Goal: Find contact information: Find contact information

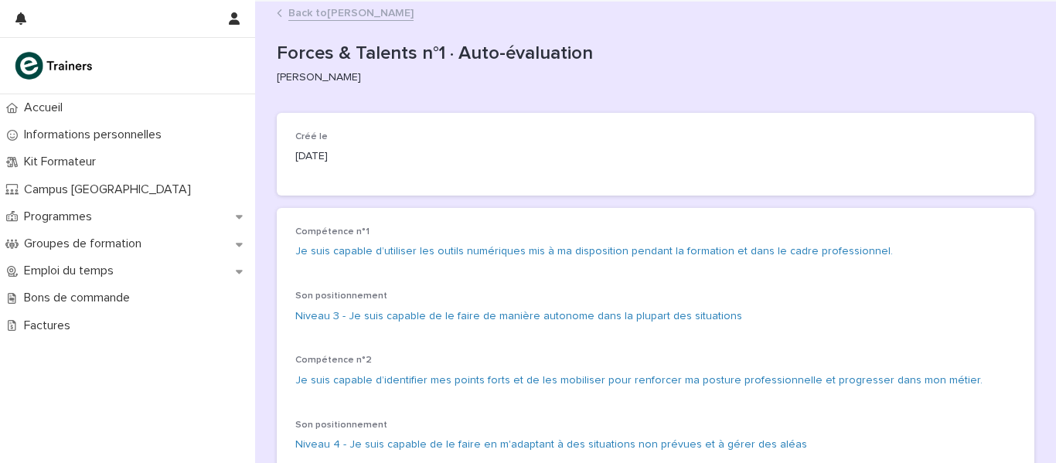
click at [339, 16] on link "Back to [PERSON_NAME]" at bounding box center [350, 12] width 125 height 18
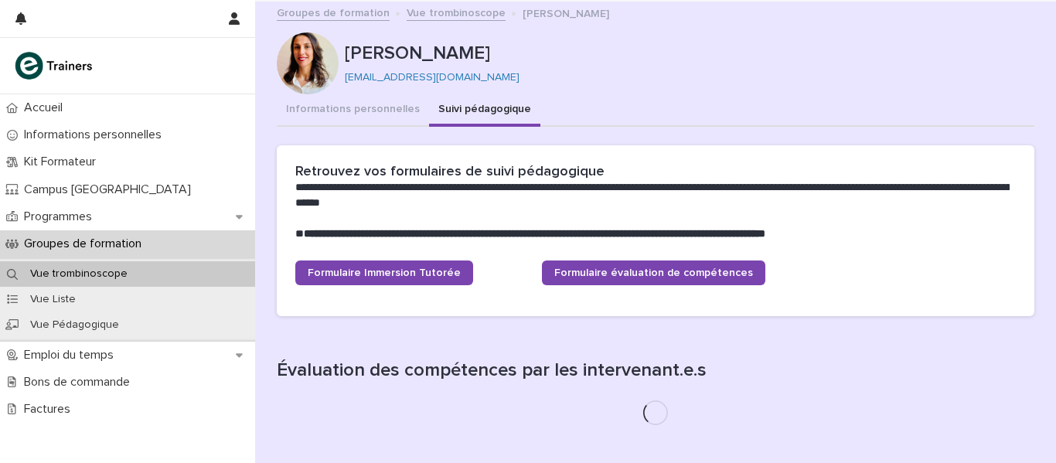
click at [348, 17] on link "Groupes de formation" at bounding box center [333, 12] width 113 height 18
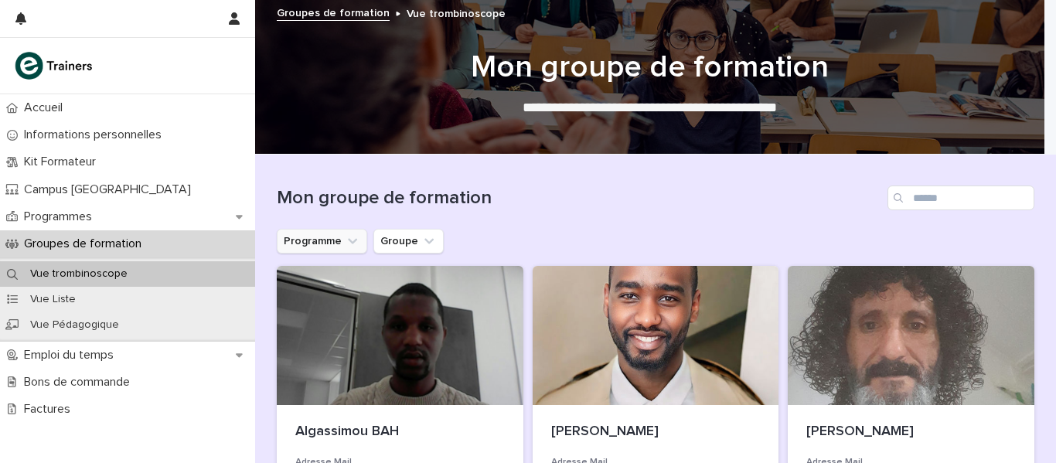
click at [346, 240] on icon "Programme" at bounding box center [352, 240] width 15 height 15
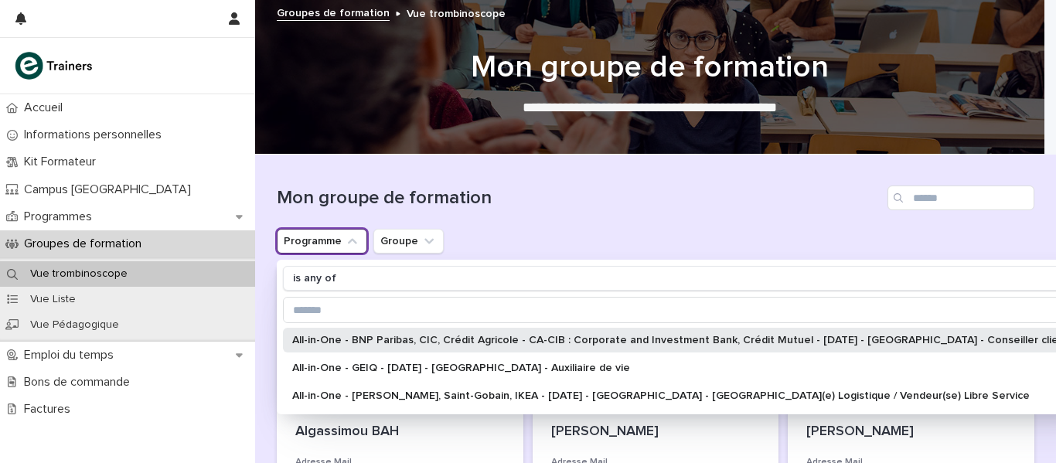
click at [365, 346] on div "All-in-One - BNP Paribas, CIC, Crédit Agricole - CA-CIB : Corporate and Investm…" at bounding box center [696, 340] width 827 height 25
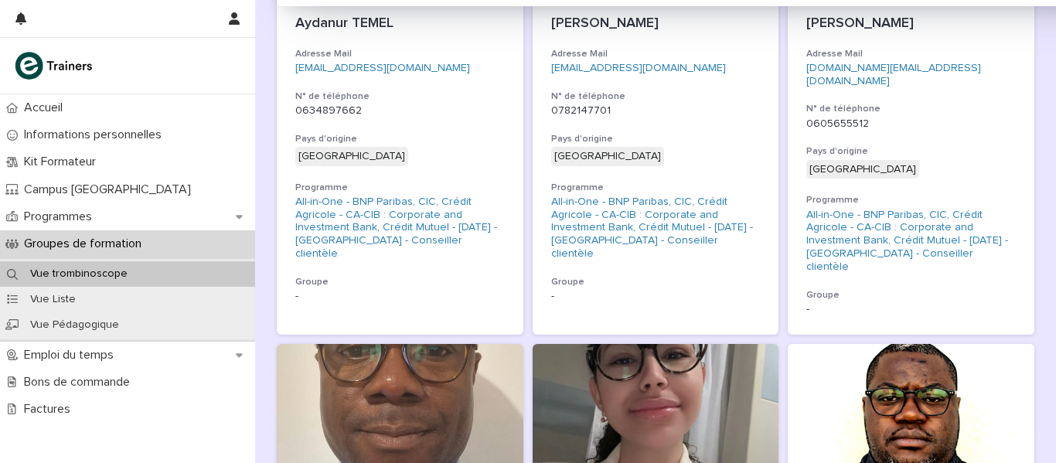
scroll to position [404, 0]
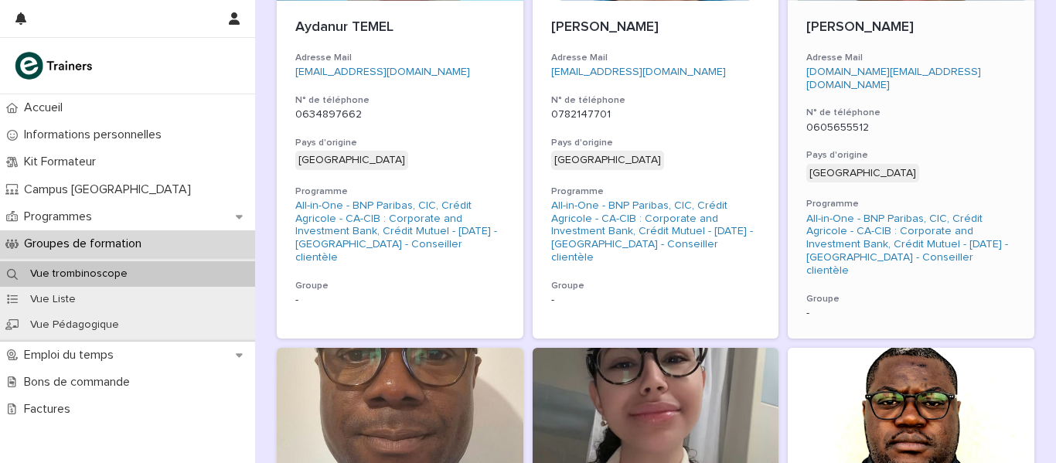
click at [886, 28] on p "[PERSON_NAME]" at bounding box center [911, 27] width 210 height 17
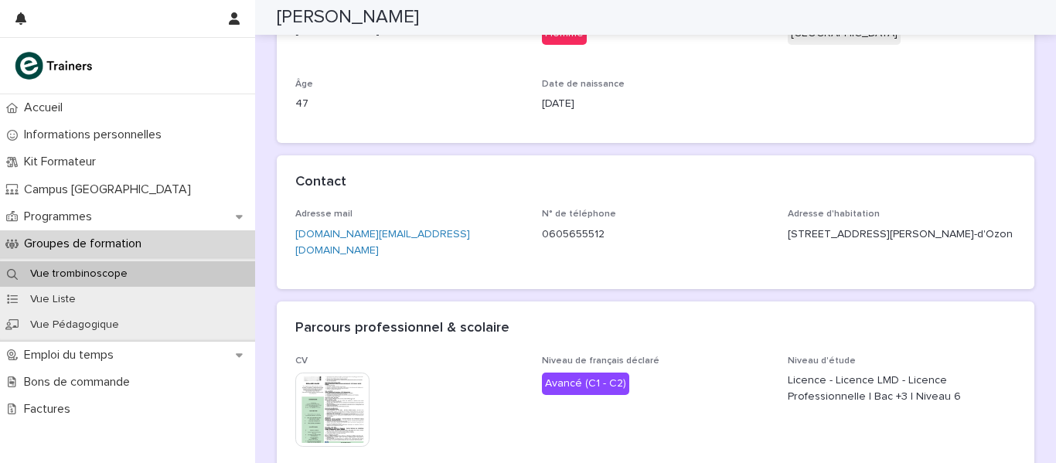
scroll to position [238, 0]
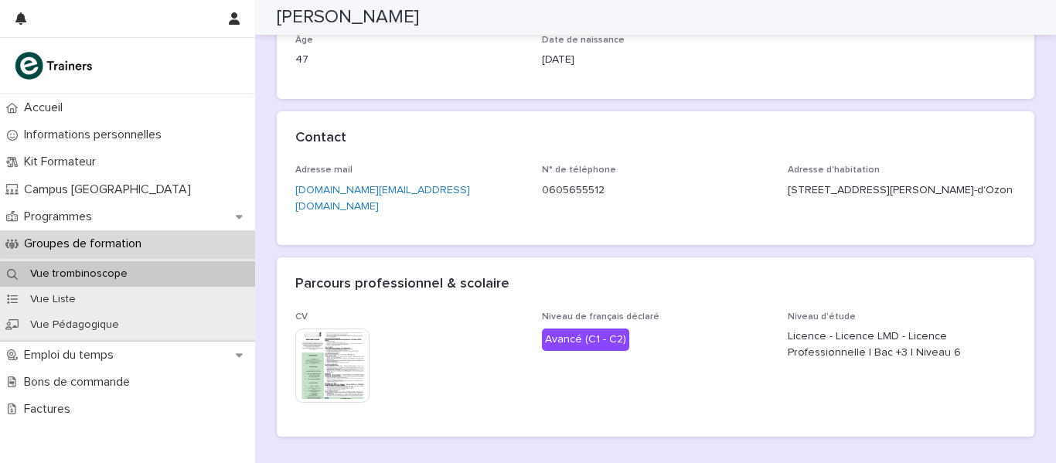
click at [348, 342] on img at bounding box center [332, 366] width 74 height 74
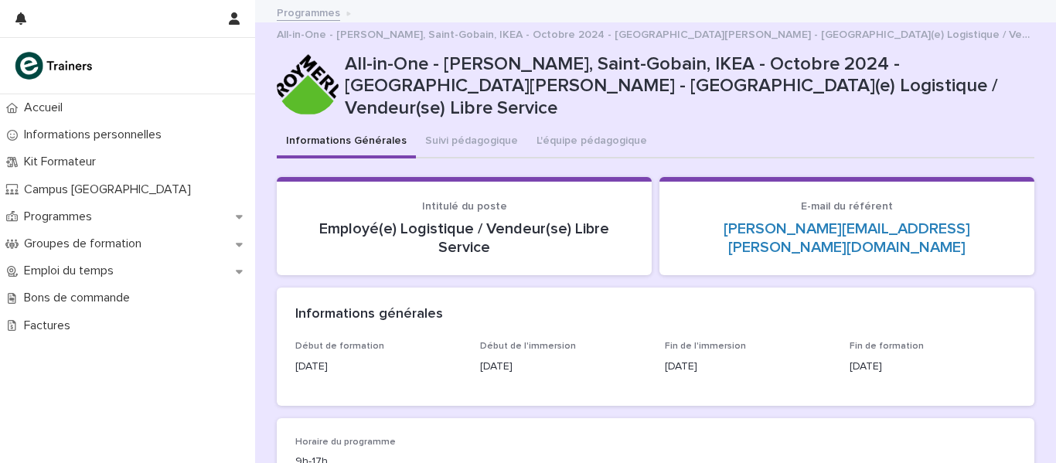
click at [303, 12] on link "Programmes" at bounding box center [308, 12] width 63 height 18
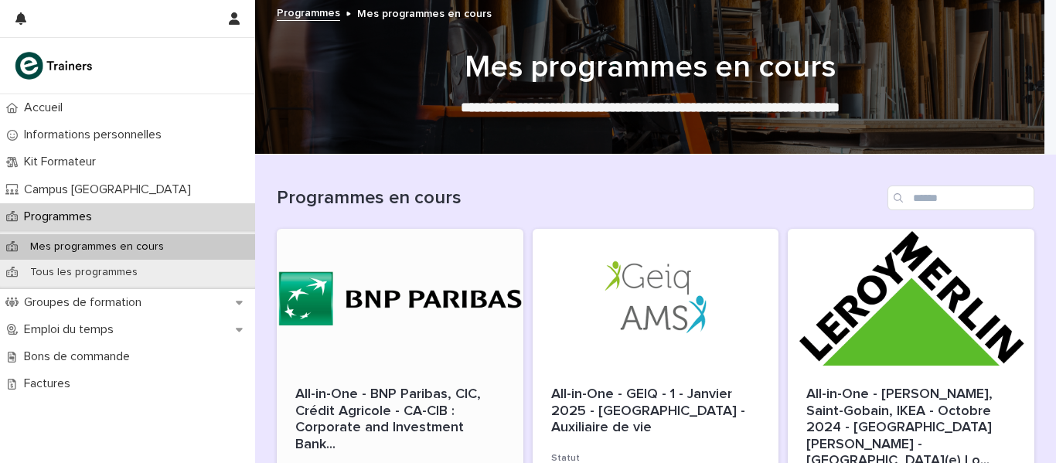
click at [353, 333] on div at bounding box center [400, 298] width 247 height 139
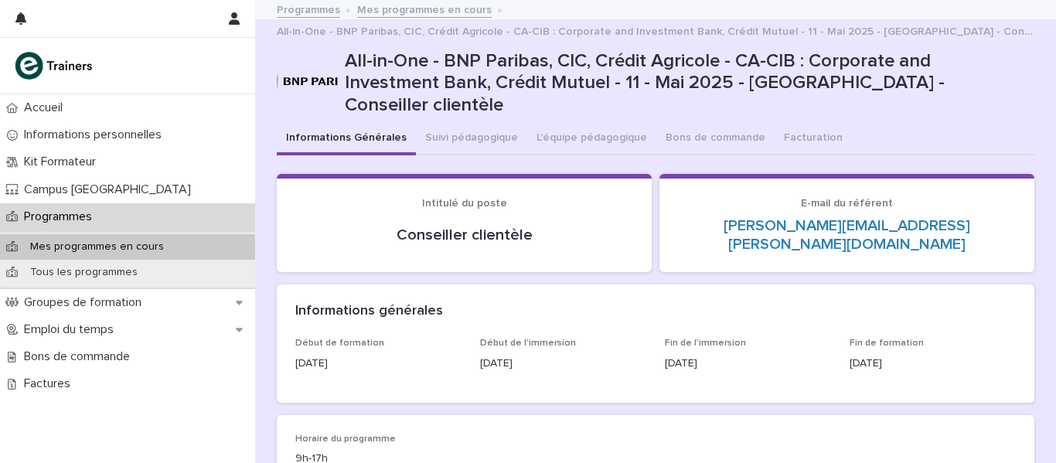
scroll to position [6, 0]
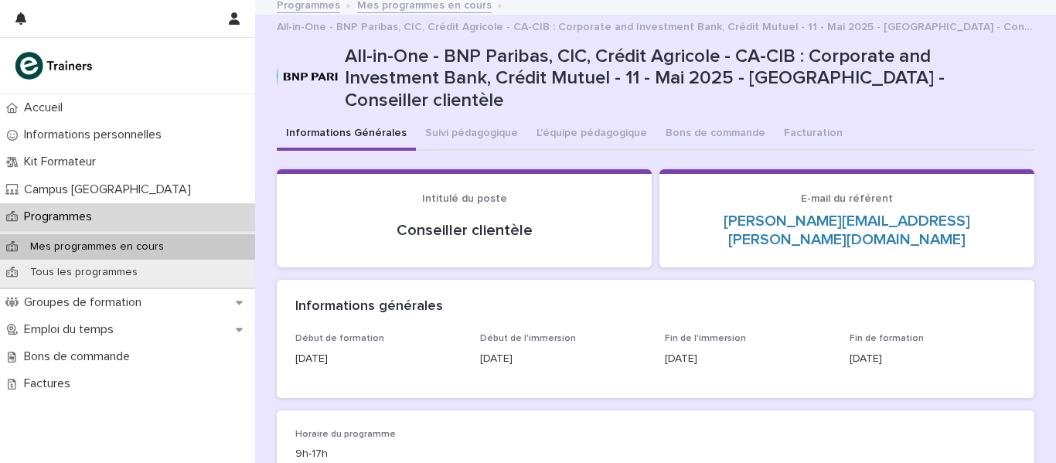
scroll to position [12, 0]
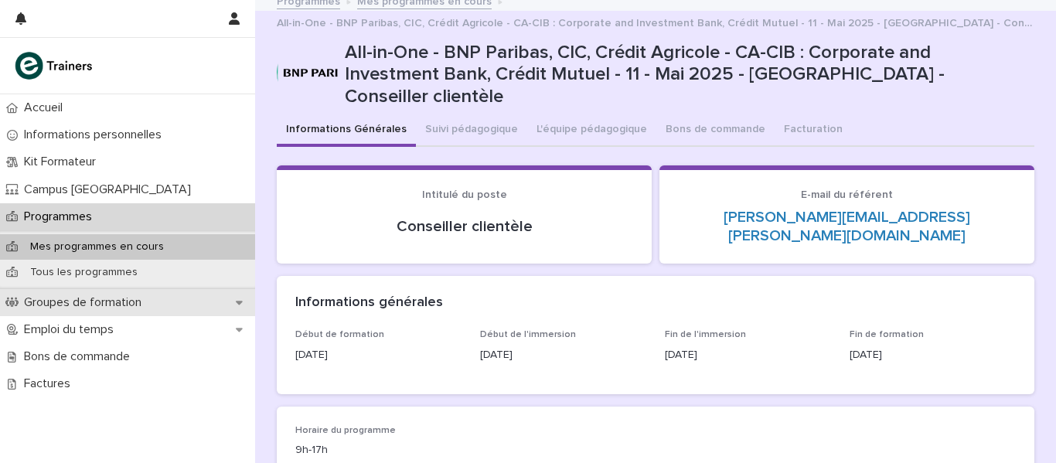
click at [94, 296] on p "Groupes de formation" at bounding box center [86, 302] width 136 height 15
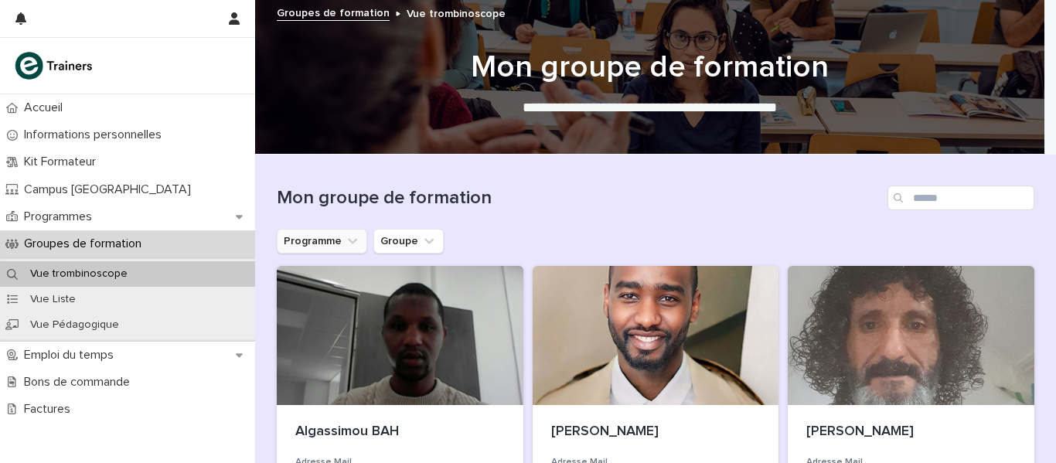
click at [332, 237] on button "Programme" at bounding box center [322, 241] width 90 height 25
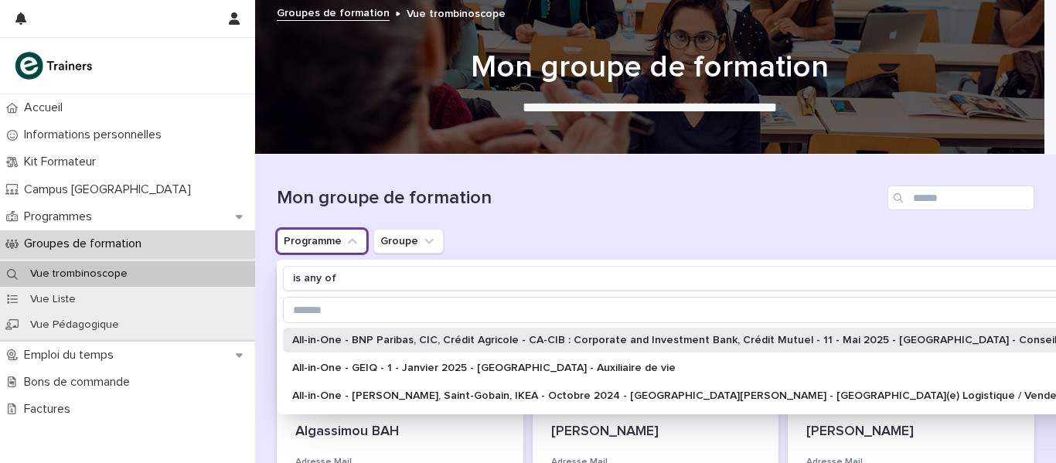
click at [326, 337] on p "All-in-One - BNP Paribas, CIC, Crédit Agricole - CA-CIB : Corporate and Investm…" at bounding box center [723, 340] width 862 height 11
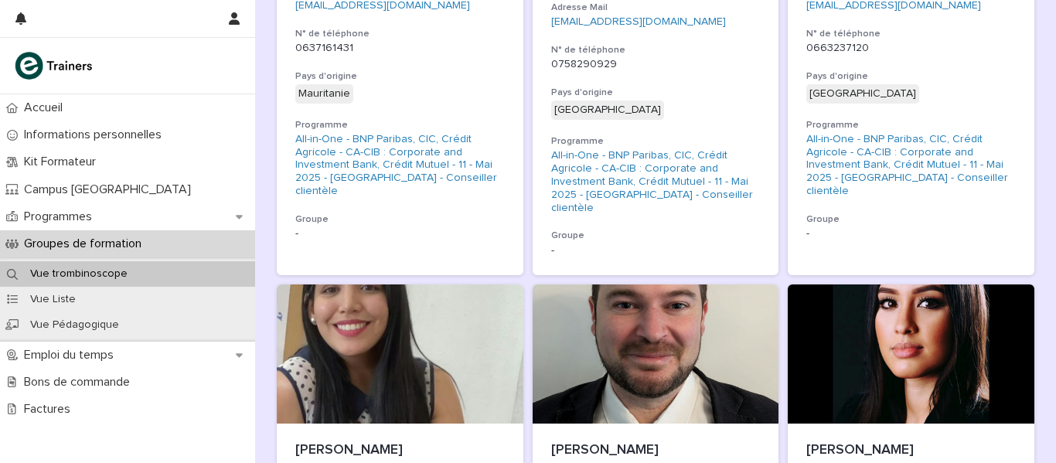
scroll to position [1450, 0]
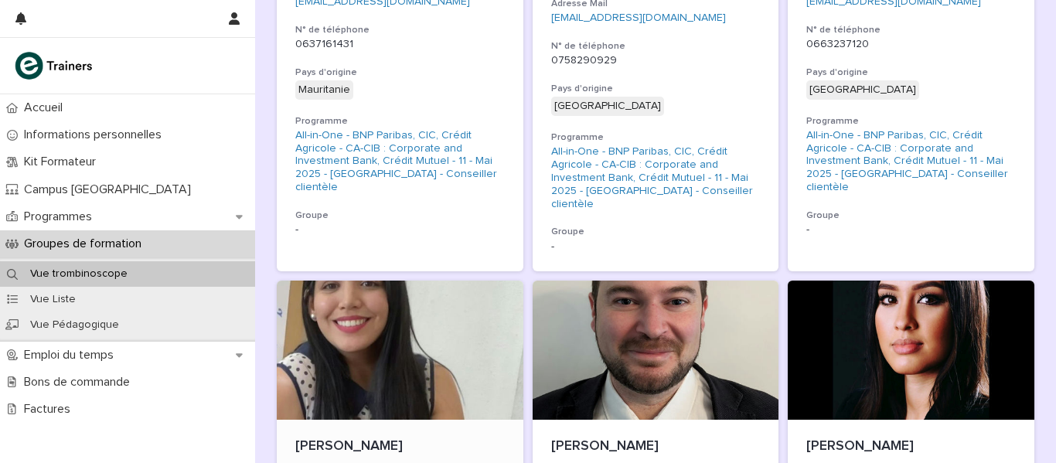
click at [368, 311] on div at bounding box center [400, 350] width 247 height 139
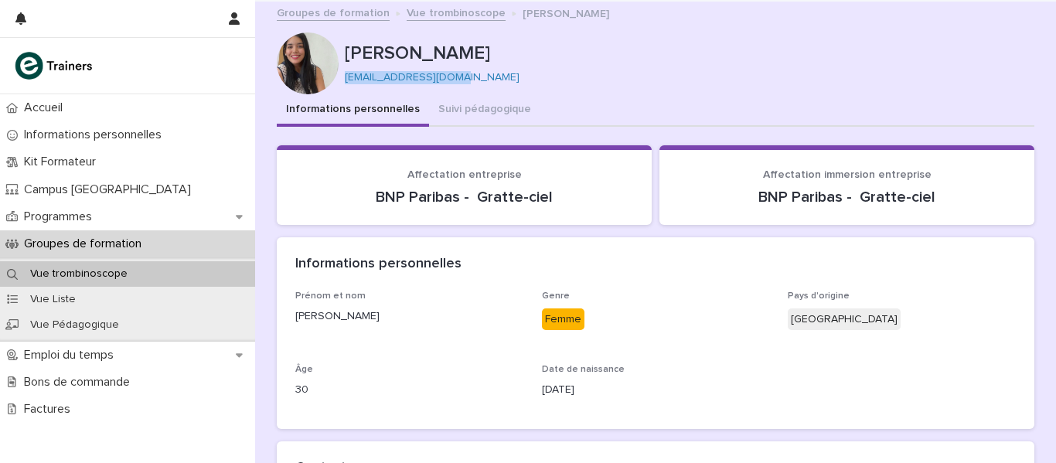
drag, startPoint x: 455, startPoint y: 81, endPoint x: 339, endPoint y: 77, distance: 116.1
click at [345, 77] on p "[EMAIL_ADDRESS][DOMAIN_NAME]" at bounding box center [683, 77] width 677 height 13
copy link "[EMAIL_ADDRESS][DOMAIN_NAME]"
